Goal: Find specific fact: Find specific fact

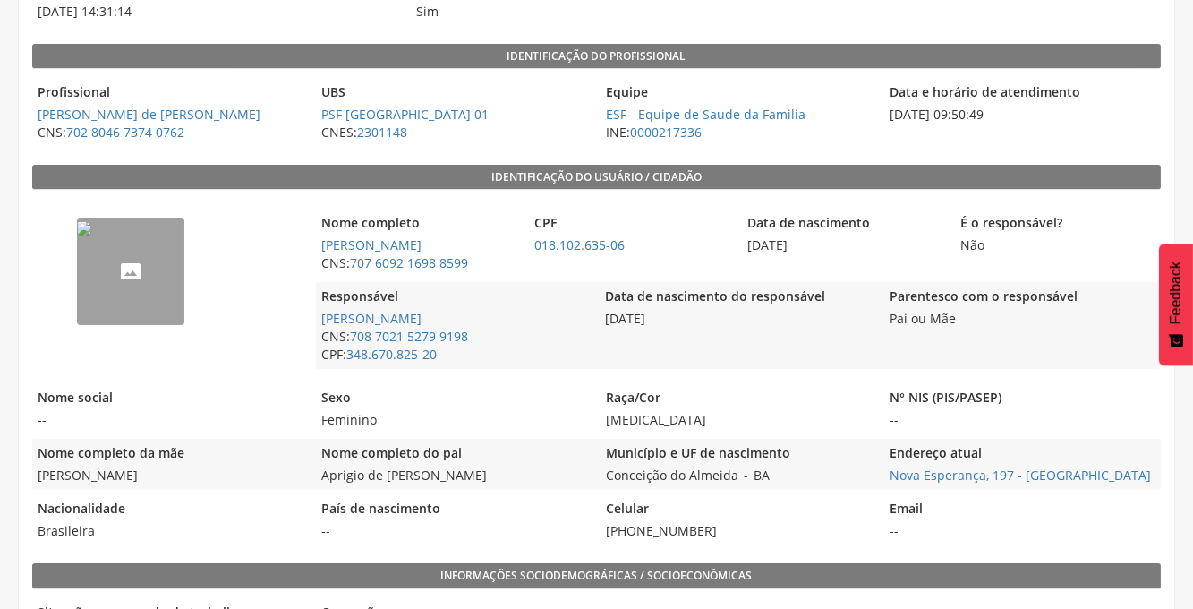
scroll to position [243, 0]
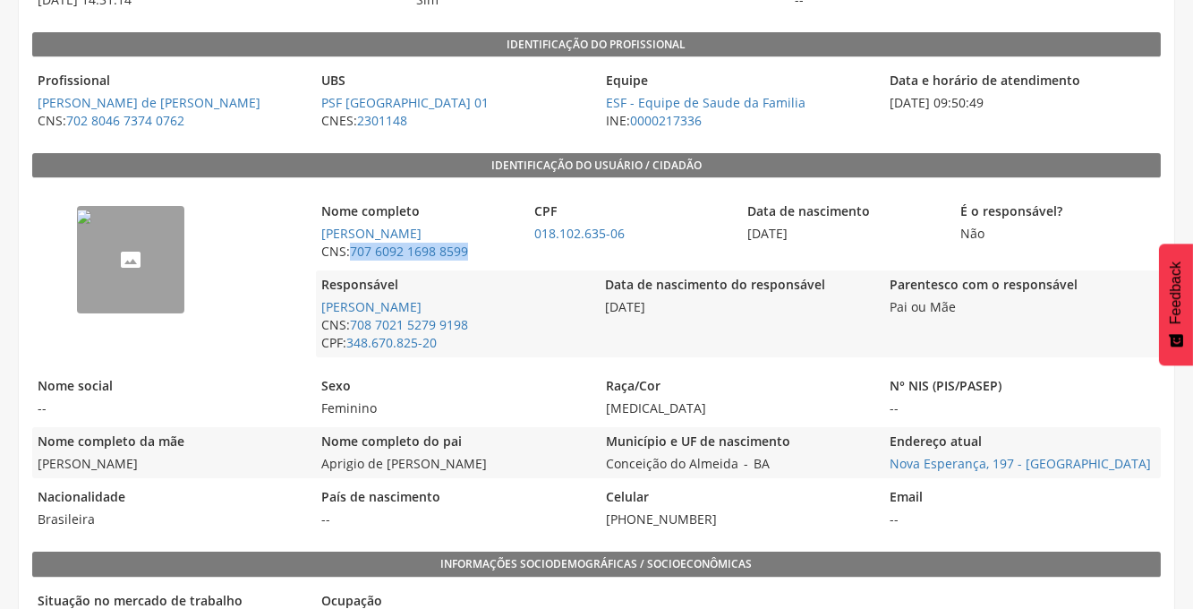
drag, startPoint x: 471, startPoint y: 251, endPoint x: 348, endPoint y: 255, distance: 122.7
click at [348, 255] on span "CNS: 707 6092 1698 8599" at bounding box center [418, 252] width 204 height 18
copy span "707 6092 1698 8599"
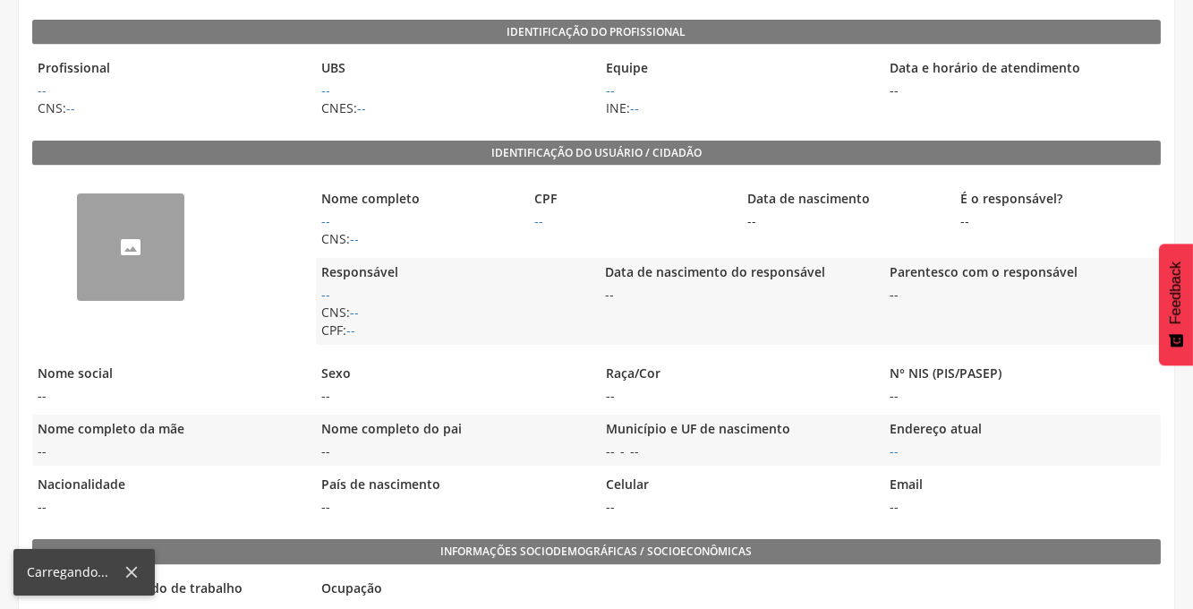
scroll to position [289, 0]
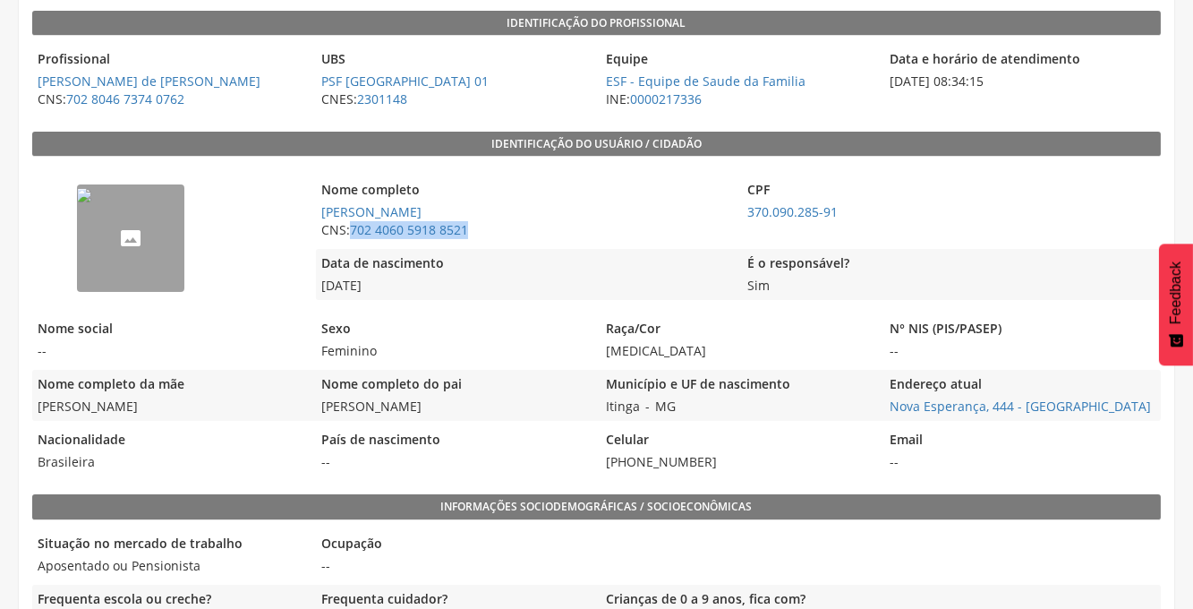
drag, startPoint x: 473, startPoint y: 229, endPoint x: 348, endPoint y: 232, distance: 124.5
click at [348, 232] on span "CNS: 702 4060 5918 8521" at bounding box center [524, 230] width 417 height 18
copy span "702 4060 5918 8521"
